Goal: Information Seeking & Learning: Check status

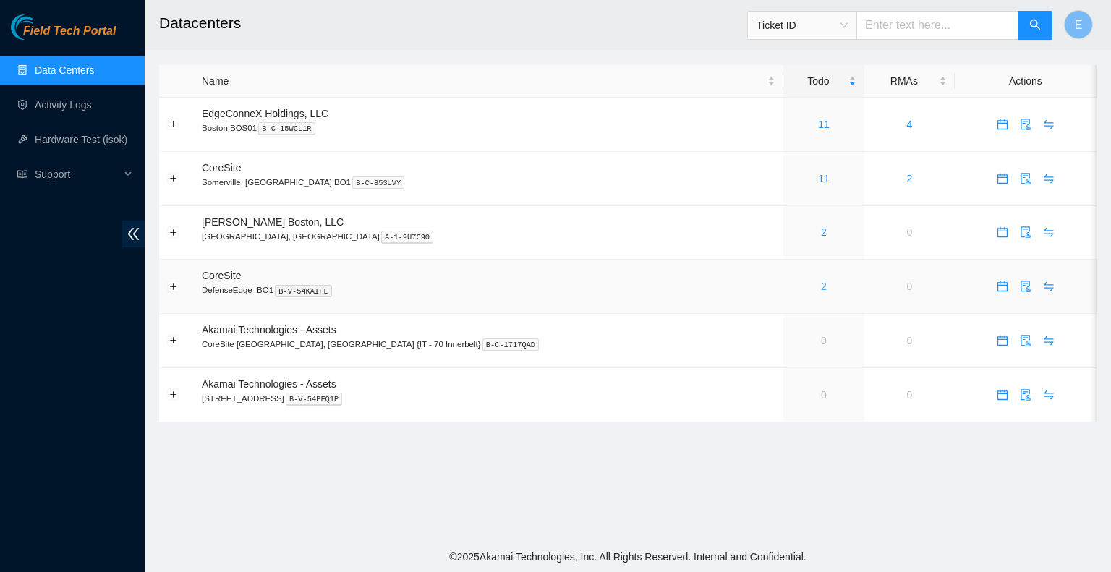
click at [821, 289] on link "2" at bounding box center [824, 287] width 6 height 12
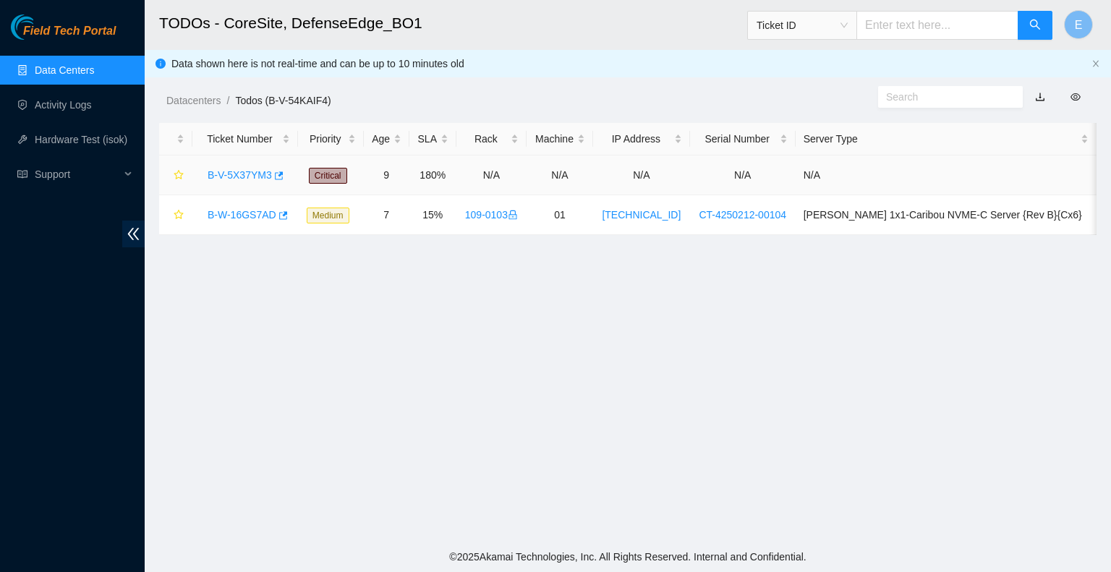
click at [257, 177] on link "B-V-5X37YM3" at bounding box center [240, 175] width 64 height 12
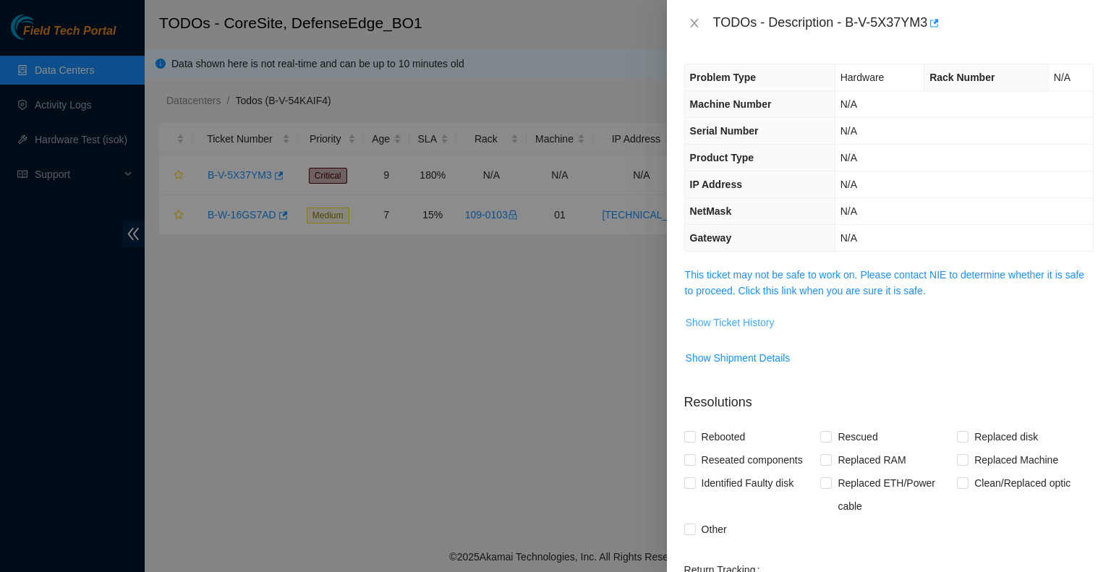
click at [732, 320] on span "Show Ticket History" at bounding box center [730, 323] width 89 height 16
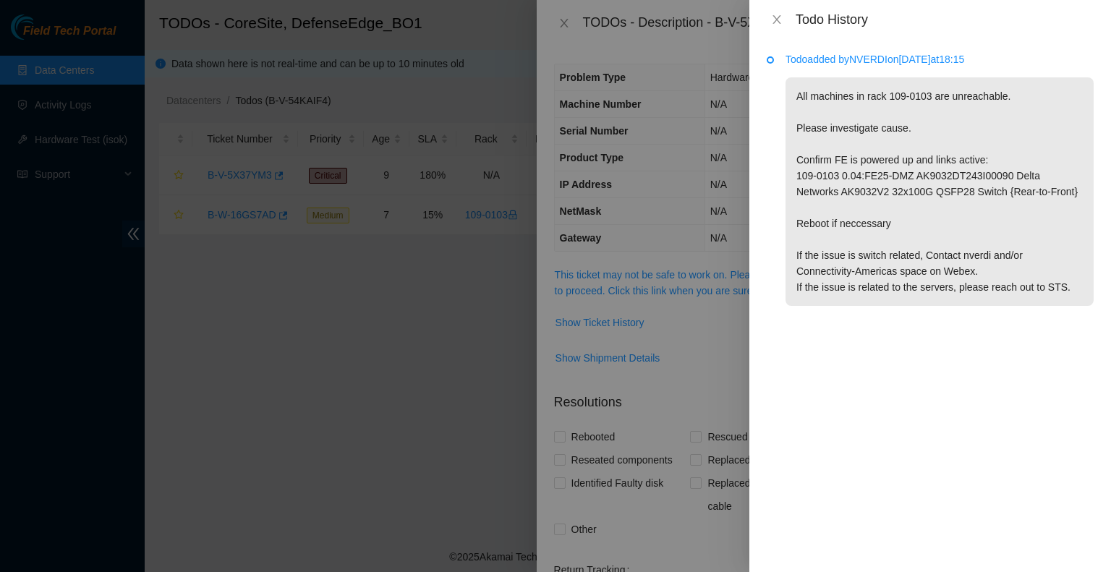
click at [324, 315] on div at bounding box center [555, 286] width 1111 height 572
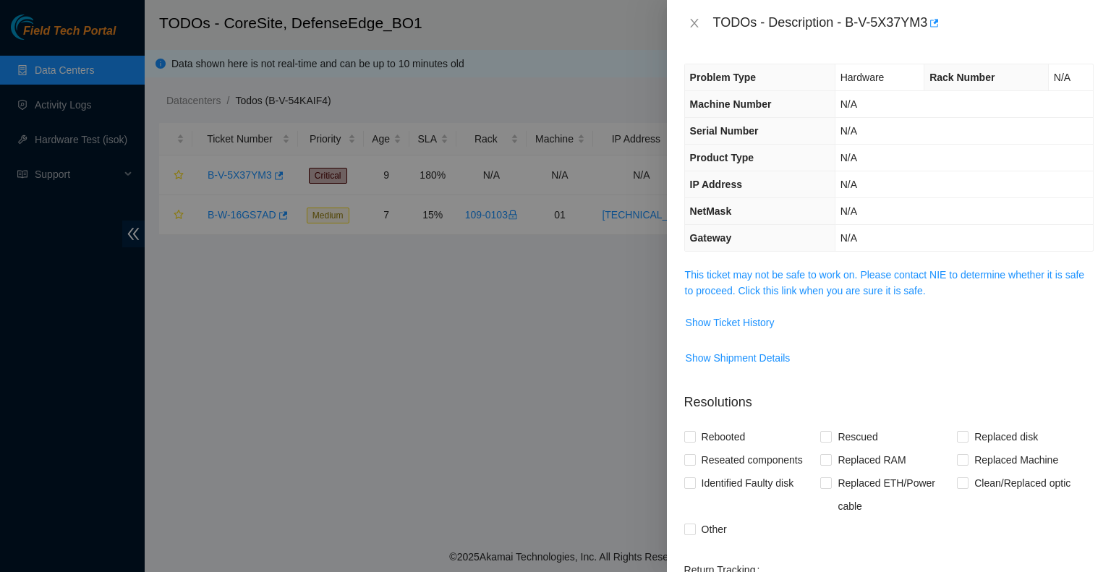
click at [324, 315] on div at bounding box center [555, 286] width 1111 height 572
click at [691, 22] on icon "close" at bounding box center [695, 23] width 12 height 12
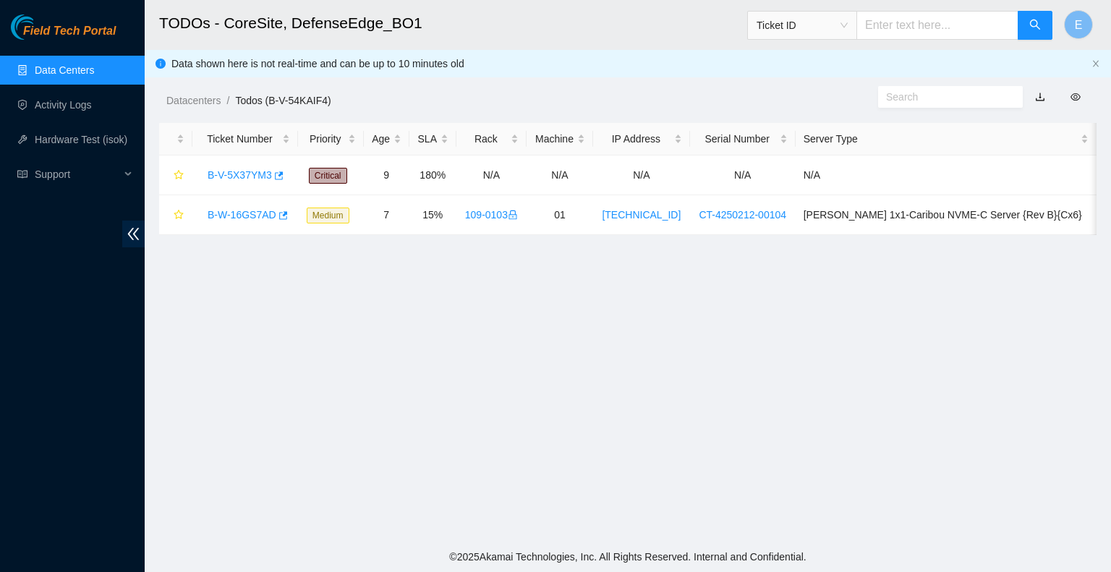
click at [81, 64] on link "Data Centers" at bounding box center [64, 70] width 59 height 12
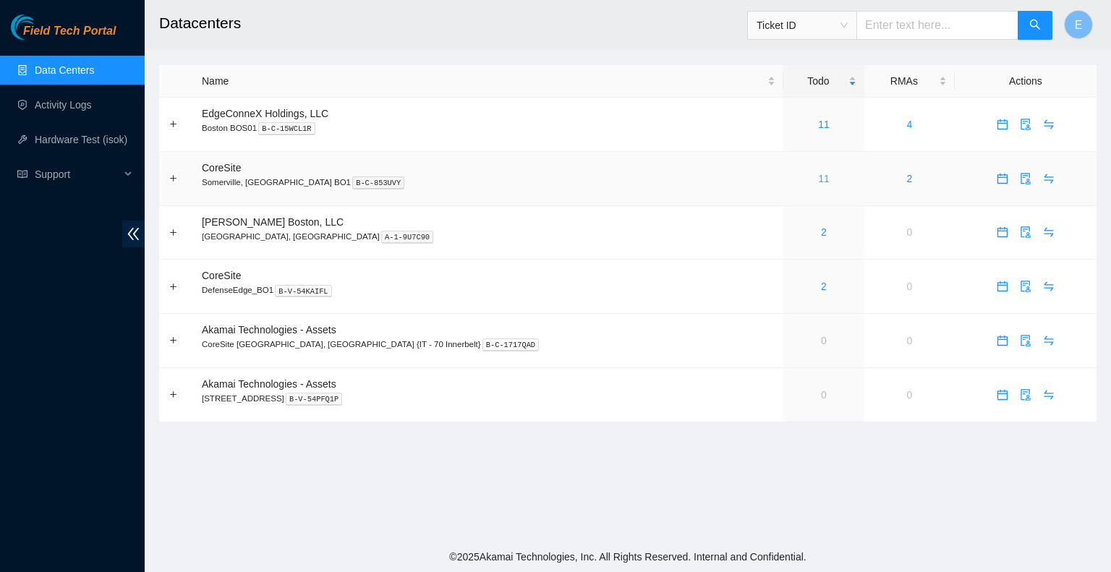
click at [818, 179] on link "11" at bounding box center [824, 179] width 12 height 12
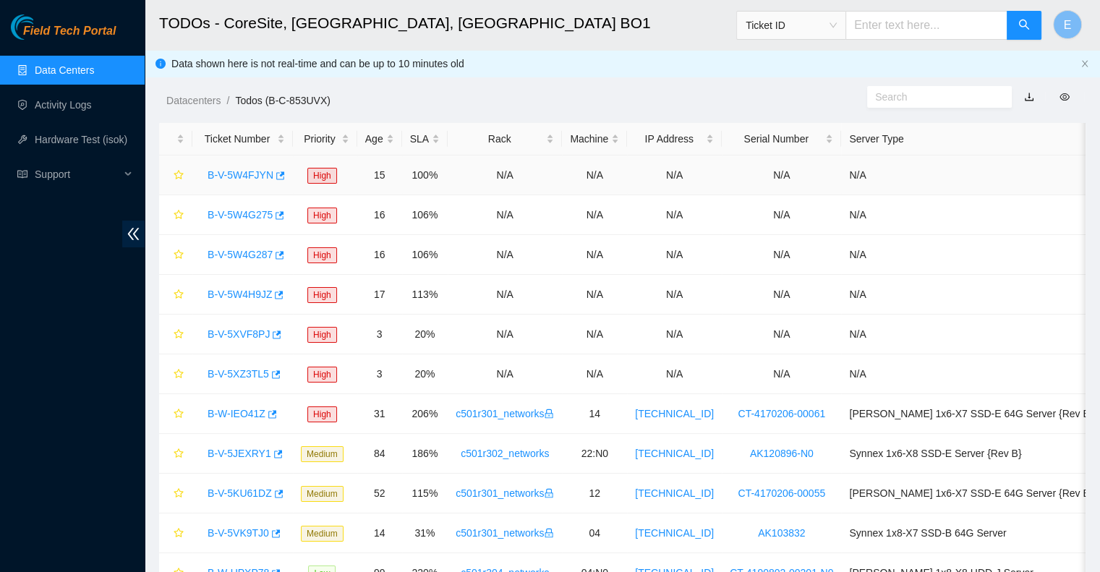
scroll to position [64, 0]
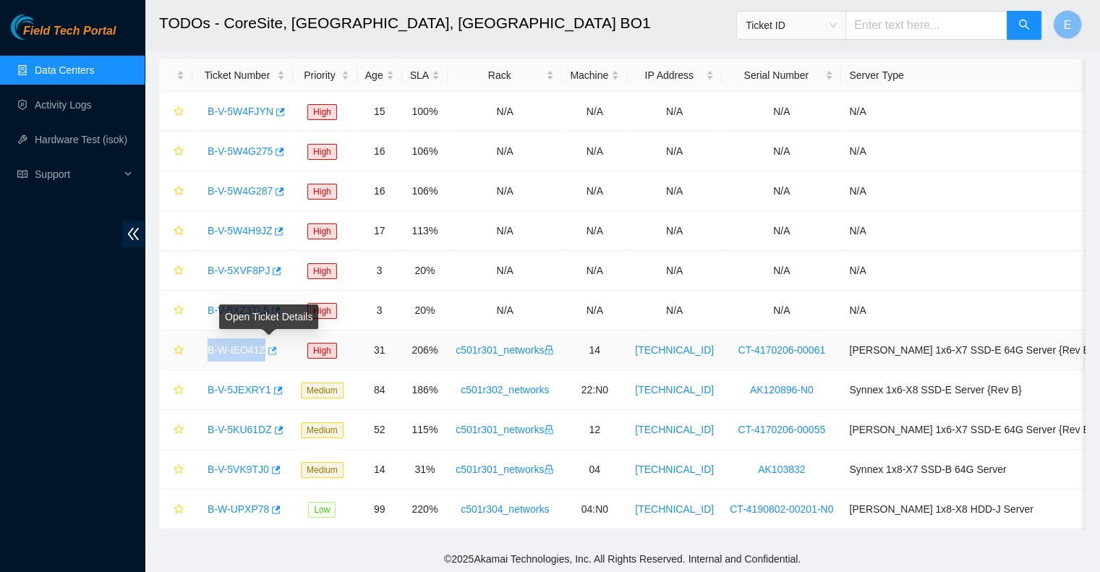
drag, startPoint x: 201, startPoint y: 349, endPoint x: 271, endPoint y: 347, distance: 70.2
click at [271, 347] on div "B-W-IEO41Z" at bounding box center [242, 350] width 85 height 23
copy div "B-W-IEO41Z"
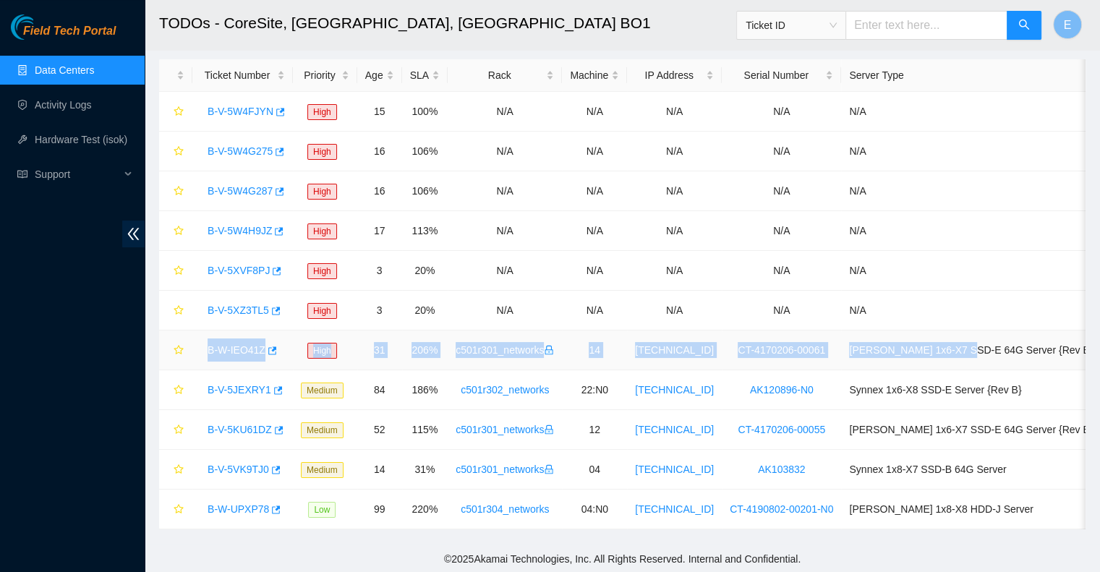
click at [998, 345] on td "Ciara 1x6-X7 SSD-E 64G Server {Rev B}" at bounding box center [971, 351] width 260 height 40
click at [1013, 345] on td "Ciara 1x6-X7 SSD-E 64G Server {Rev B}" at bounding box center [971, 351] width 260 height 40
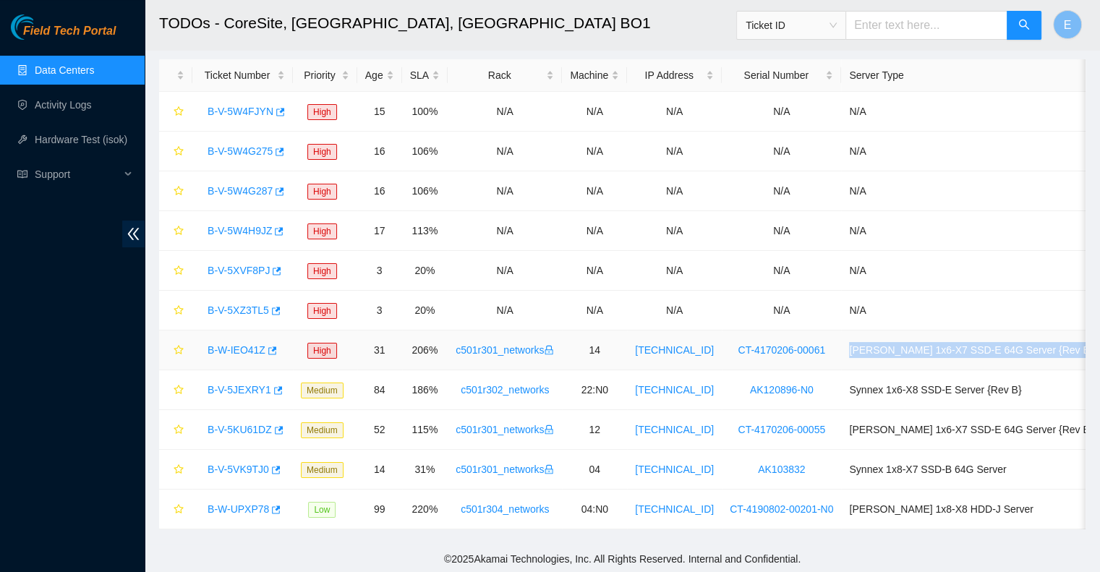
click at [1013, 345] on td "Ciara 1x6-X7 SSD-E 64G Server {Rev B}" at bounding box center [971, 351] width 260 height 40
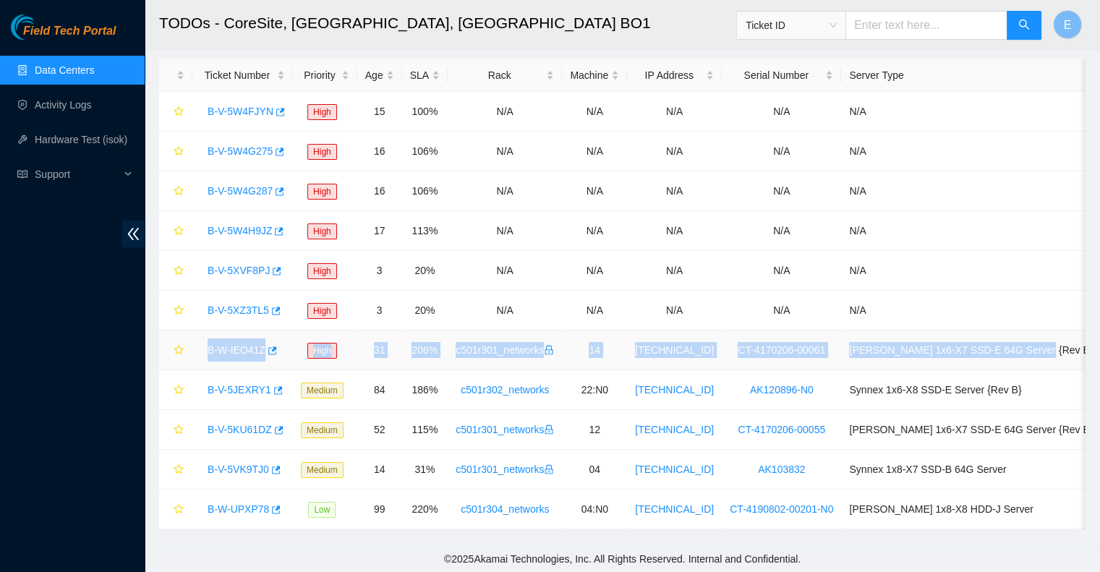
drag, startPoint x: 194, startPoint y: 349, endPoint x: 1081, endPoint y: 344, distance: 886.8
click at [1081, 344] on tr "B-W-IEO41Z High 31 206% c501r301_networks 14 72.246.96.51 CT-4170206-00061 Ciar…" at bounding box center [630, 351] width 942 height 40
copy tr "B-W-IEO41Z High 31 206% c501r301_networks 14 72.246.96.51 CT-4170206-00061 Ciar…"
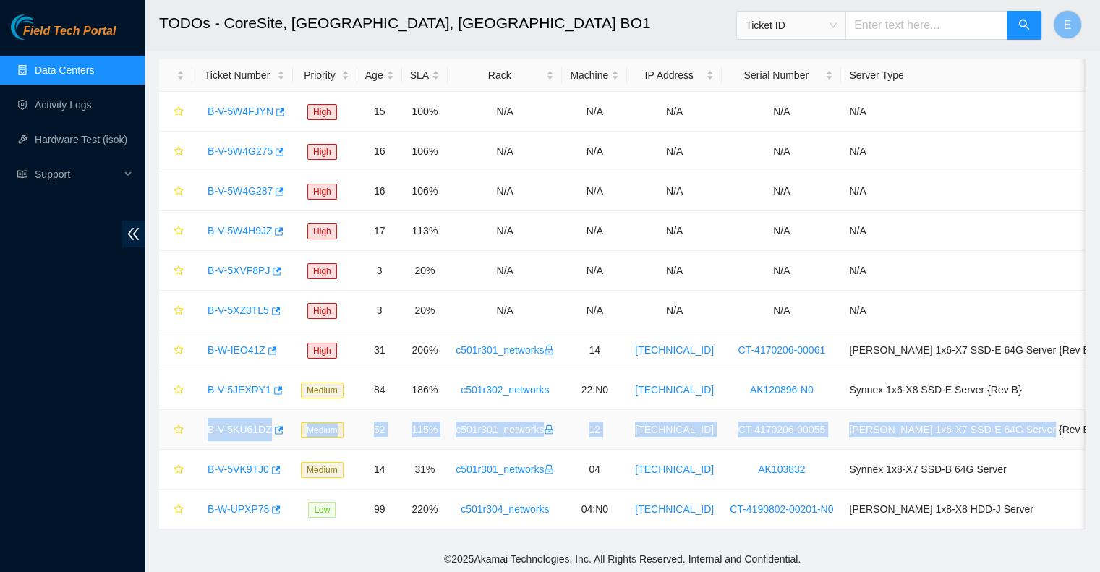
drag, startPoint x: 198, startPoint y: 432, endPoint x: 1077, endPoint y: 425, distance: 878.8
click at [1077, 425] on tr "B-V-5KU61DZ Medium 52 115% c501r301_networks 12 72.246.96.6 CT-4170206-00055 Ci…" at bounding box center [630, 430] width 942 height 40
copy tr "B-V-5KU61DZ Medium 52 115% c501r301_networks 12 72.246.96.6 CT-4170206-00055 Ci…"
drag, startPoint x: 174, startPoint y: 469, endPoint x: 460, endPoint y: 467, distance: 285.7
click at [460, 467] on tr "B-V-5VK9TJ0 Medium 14 31% c501r301_networks 04 104.107.116.108 AK103832 Synnex …" at bounding box center [630, 470] width 942 height 40
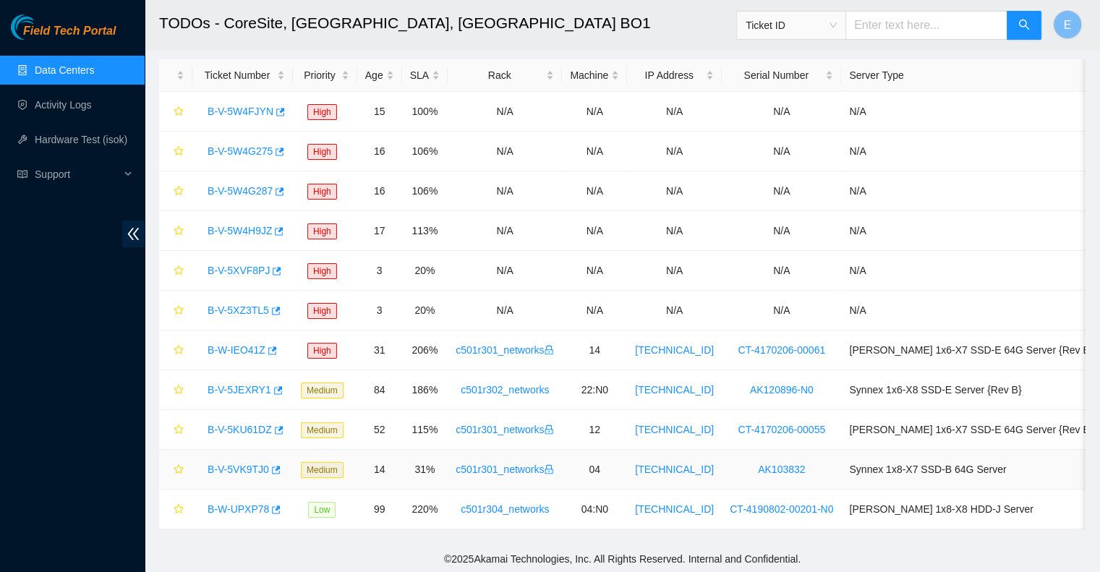
click at [448, 455] on td "31%" at bounding box center [425, 470] width 46 height 40
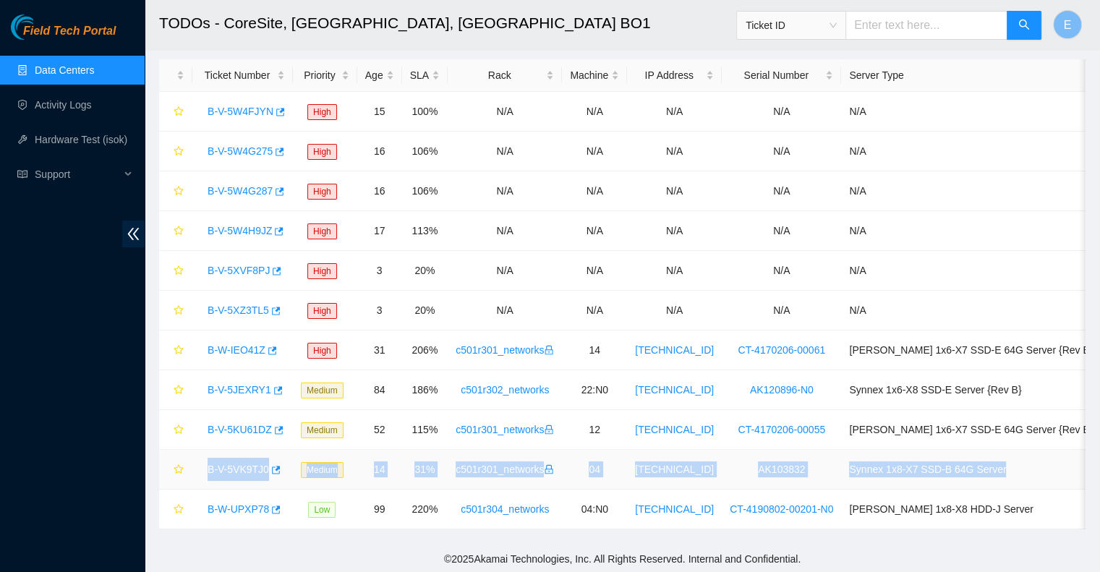
drag, startPoint x: 200, startPoint y: 471, endPoint x: 1069, endPoint y: 452, distance: 869.6
click at [1069, 452] on tr "B-V-5VK9TJ0 Medium 14 31% c501r301_networks 04 104.107.116.108 AK103832 Synnex …" at bounding box center [630, 470] width 942 height 40
copy tr "B-V-5VK9TJ0 Medium 14 31% c501r301_networks 04 104.107.116.108 AK103832 Synnex …"
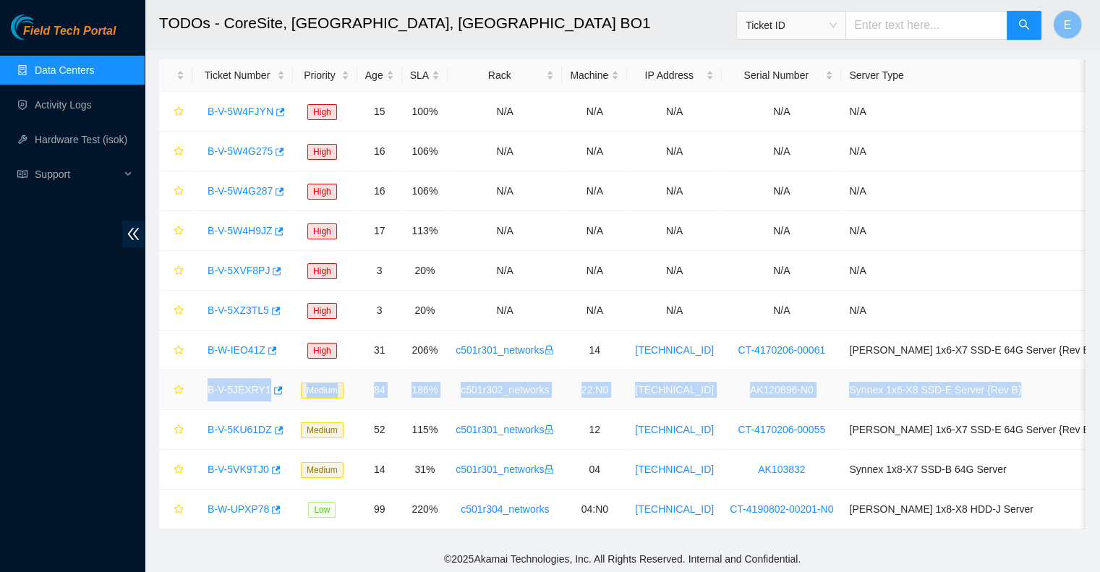
drag, startPoint x: 202, startPoint y: 386, endPoint x: 1073, endPoint y: 396, distance: 871.6
click at [1073, 396] on tr "B-V-5JEXRY1 Medium 84 186% c501r302_networks 22:N0 72.246.96.69 AK120896-N0 Syn…" at bounding box center [630, 390] width 942 height 40
copy tr "B-V-5JEXRY1 Medium 84 186% c501r302_networks 22:N0 72.246.96.69 AK120896-N0 Syn…"
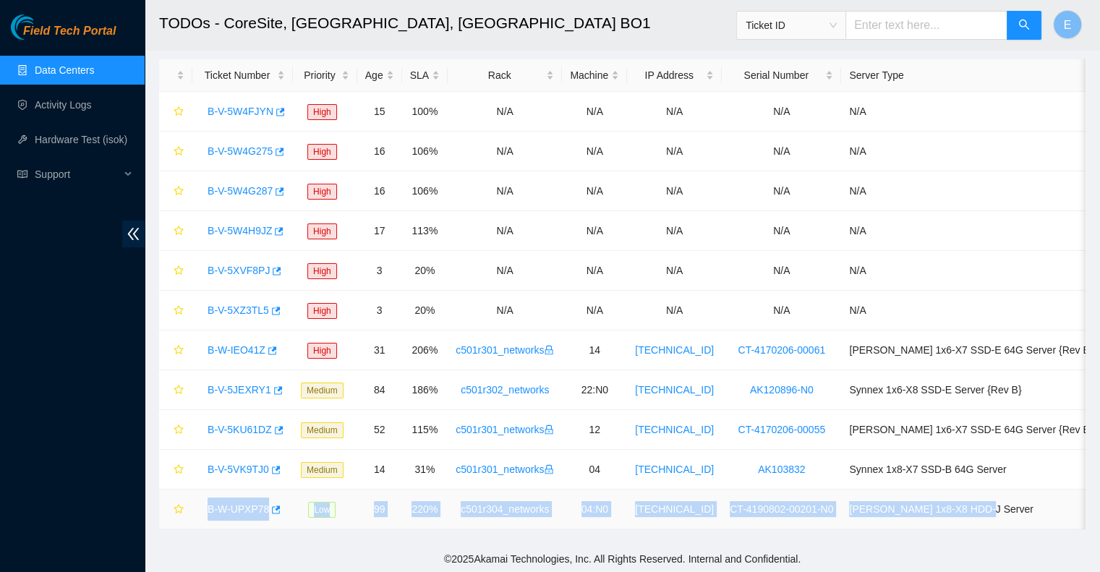
drag, startPoint x: 199, startPoint y: 508, endPoint x: 1031, endPoint y: 512, distance: 832.5
click at [1031, 512] on tr "B-W-UPXP78 Low 99 220% c501r304_networks 04:N0 72.246.96.62 CT-4190802-00201-N0…" at bounding box center [630, 510] width 942 height 40
copy tr "B-W-UPXP78 Low 99 220% c501r304_networks 04:N0 72.246.96.62 CT-4190802-00201-N0…"
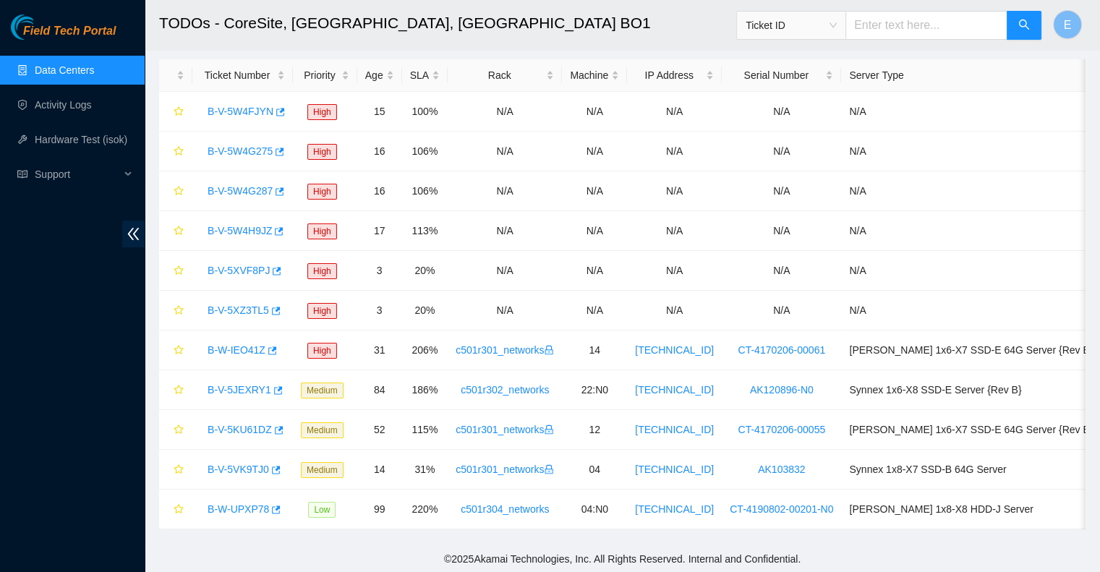
click at [350, 25] on h2 "TODOs - CoreSite, Somerville, MA BO1" at bounding box center [534, 23] width 750 height 46
click at [74, 76] on link "Data Centers" at bounding box center [64, 70] width 59 height 12
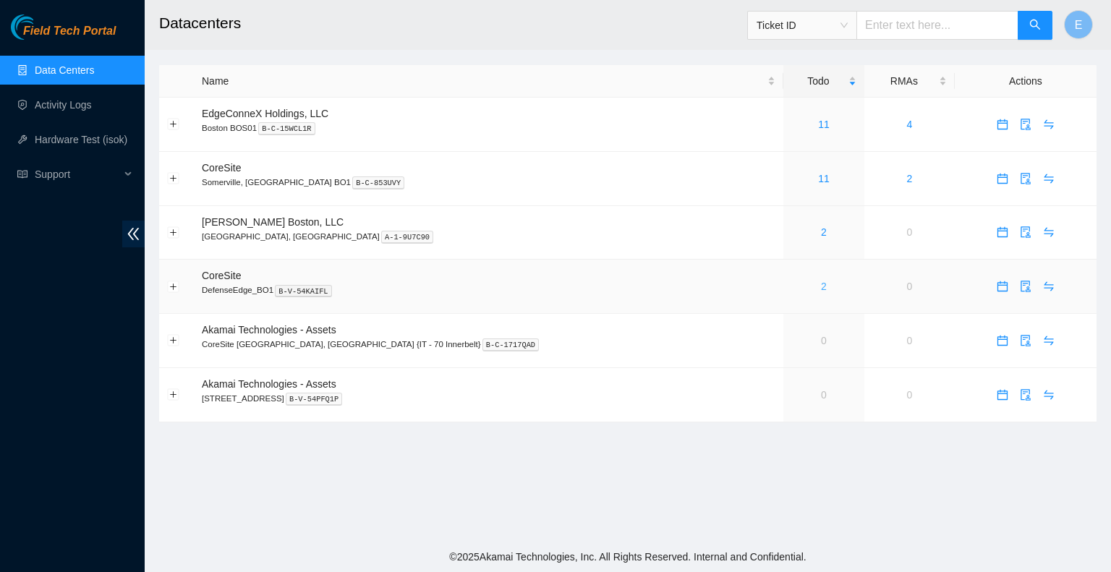
click at [821, 289] on link "2" at bounding box center [824, 287] width 6 height 12
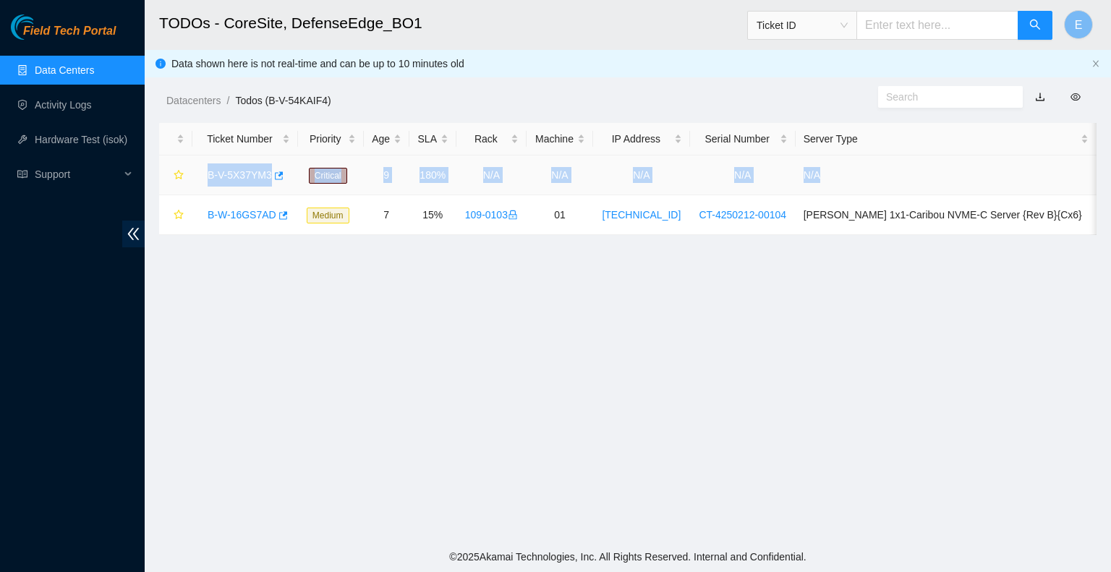
drag, startPoint x: 200, startPoint y: 174, endPoint x: 958, endPoint y: 169, distance: 758.0
click at [958, 169] on tr "B-V-5X37YM3 Critical 9 180% N/A N/A N/A N/A N/A" at bounding box center [627, 176] width 937 height 40
copy tr "B-V-5X37YM3 Critical 9 180% N/A N/A N/A N/A N/A"
click at [674, 291] on main "TODOs - CoreSite, DefenseEdge_BO1 Ticket ID E Data shown here is not real-time …" at bounding box center [628, 271] width 966 height 542
click at [952, 168] on td "N/A" at bounding box center [946, 176] width 301 height 40
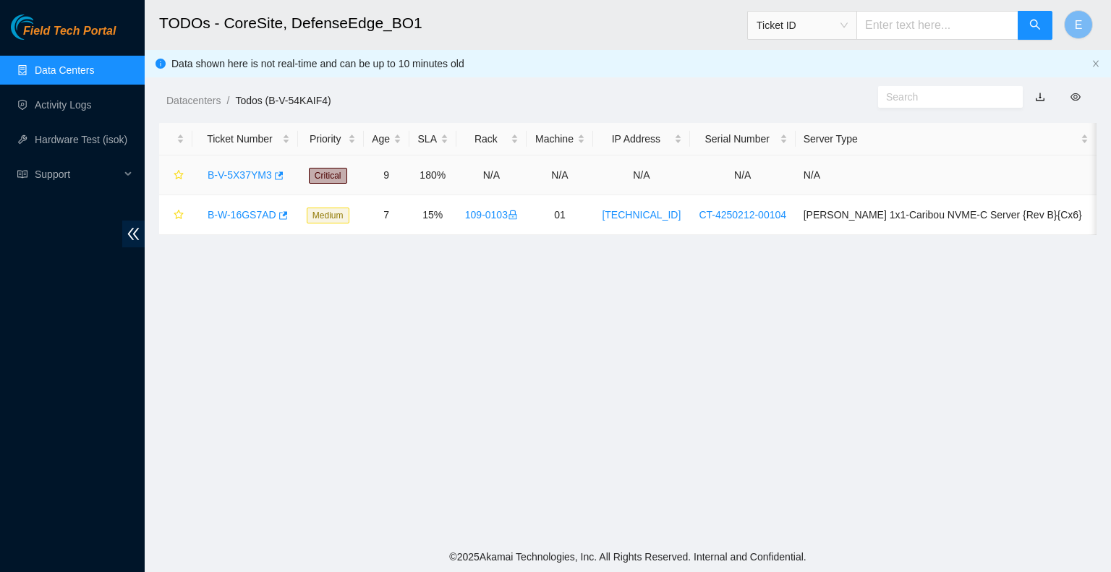
click at [239, 179] on link "B-V-5X37YM3" at bounding box center [240, 175] width 64 height 12
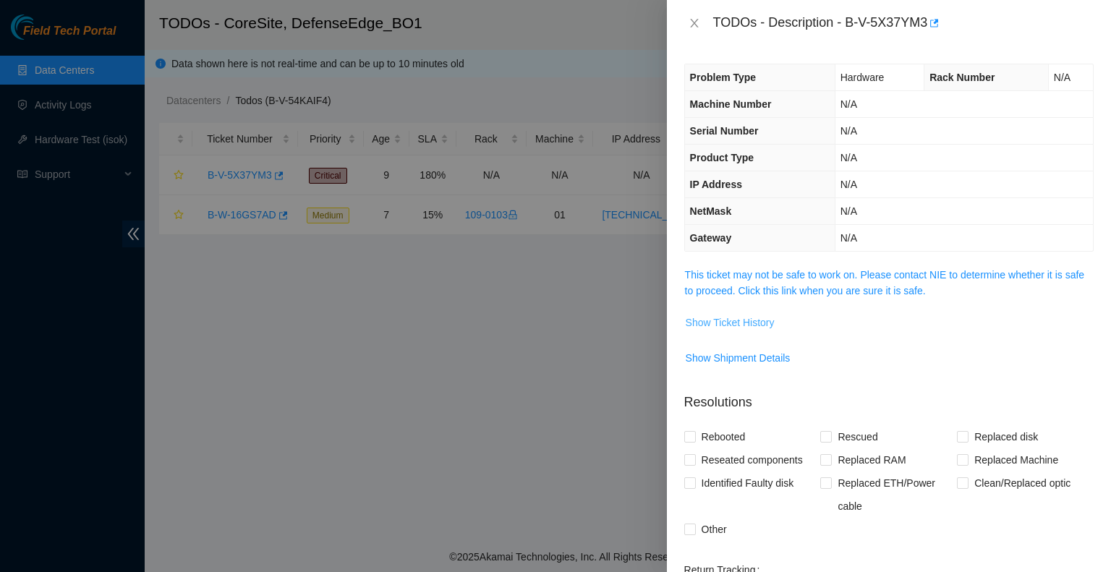
click at [744, 320] on span "Show Ticket History" at bounding box center [730, 323] width 89 height 16
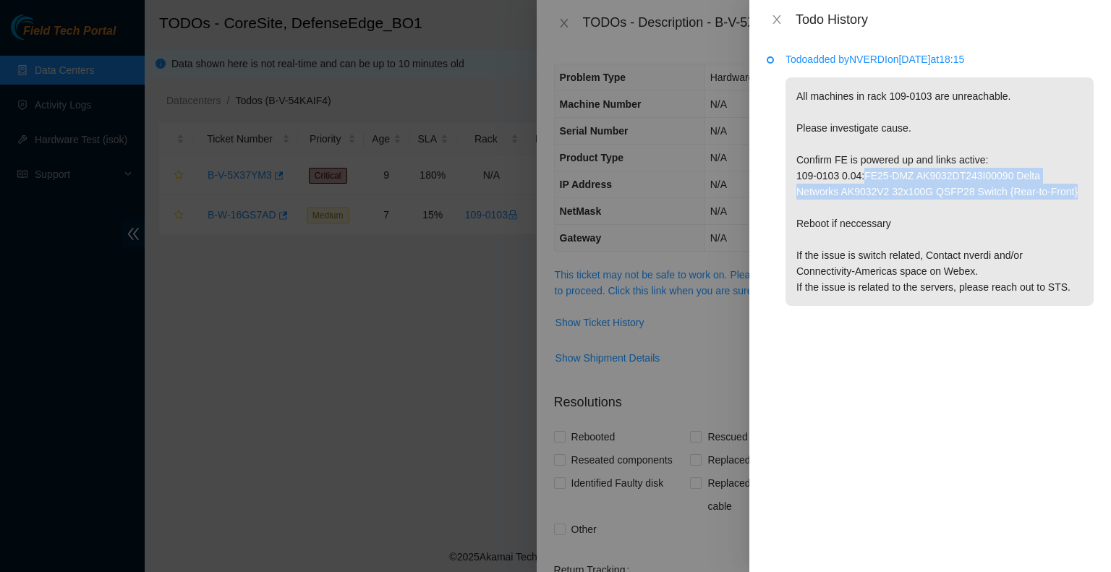
drag, startPoint x: 864, startPoint y: 176, endPoint x: 1028, endPoint y: 195, distance: 164.5
click at [1028, 195] on p "All machines in rack 109-0103 are unreachable. Please investigate cause. Confir…" at bounding box center [940, 191] width 308 height 229
copy p "FE25-DMZ AK9032DT243I00090 Delta Networks AK9032V2 32x100G QSFP28 Switch {Rear-…"
click at [782, 20] on icon "close" at bounding box center [777, 20] width 12 height 12
